Goal: Transaction & Acquisition: Purchase product/service

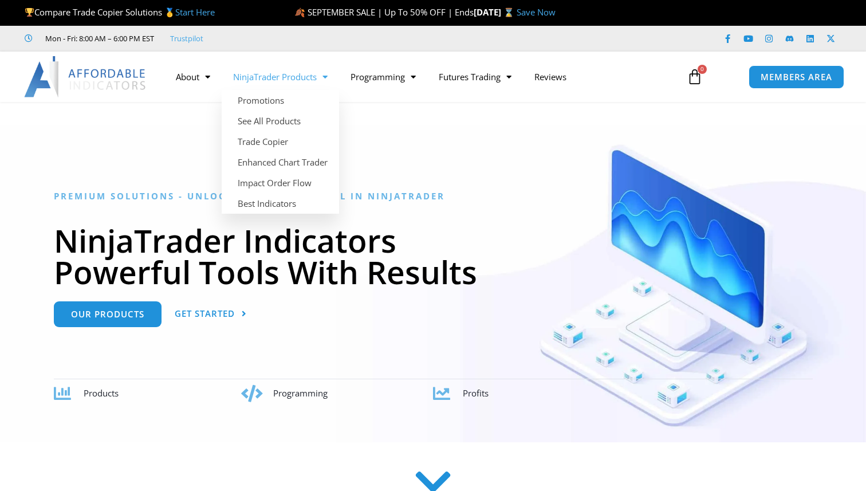
click at [306, 85] on link "NinjaTrader Products" at bounding box center [280, 77] width 117 height 26
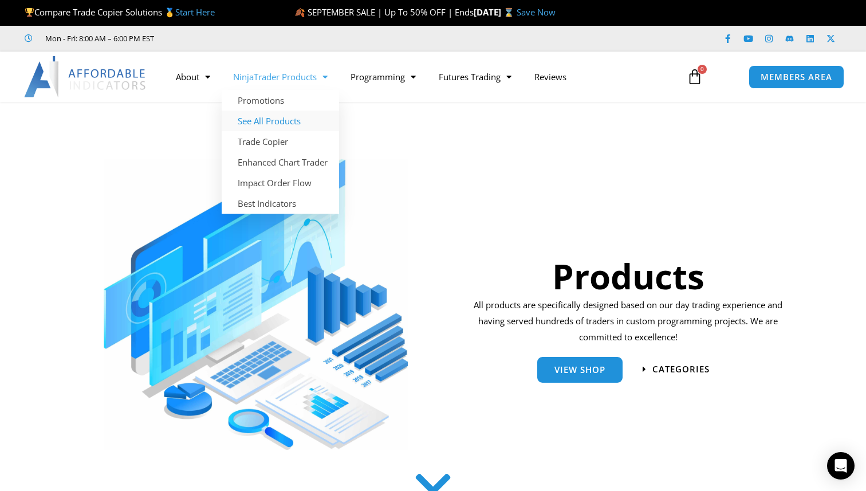
click at [274, 119] on link "See All Products" at bounding box center [280, 121] width 117 height 21
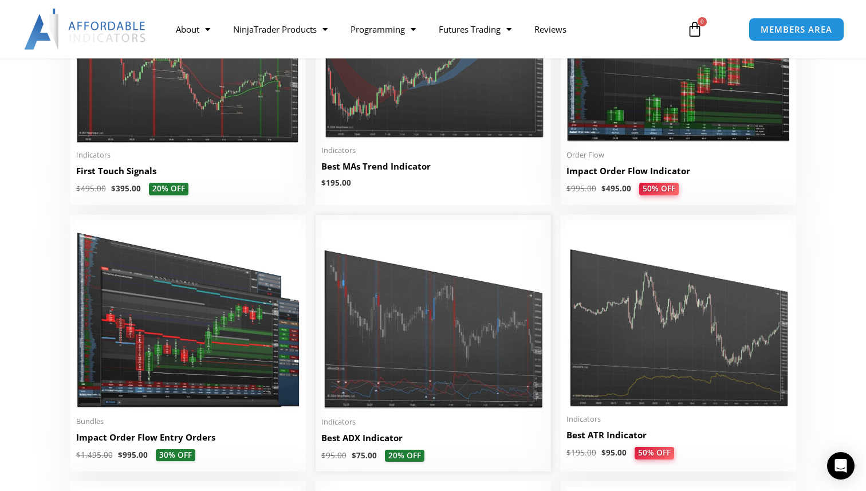
scroll to position [1981, 0]
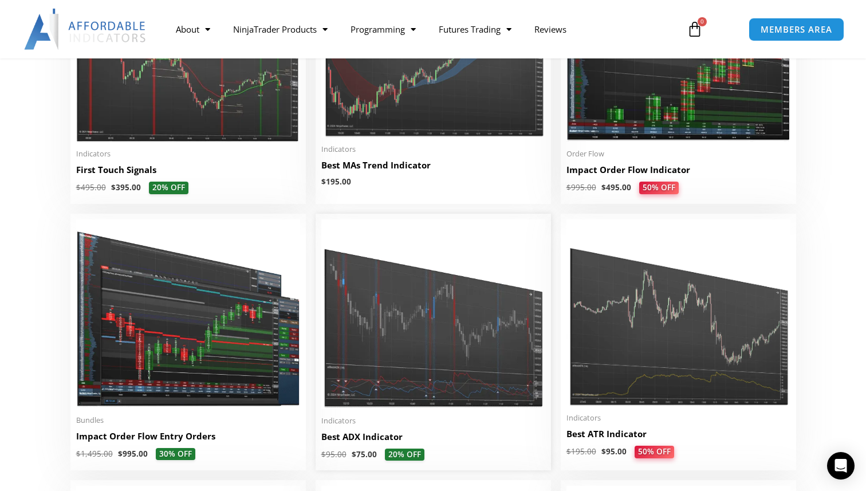
click at [392, 270] on img at bounding box center [433, 314] width 224 height 190
